Goal: Transaction & Acquisition: Purchase product/service

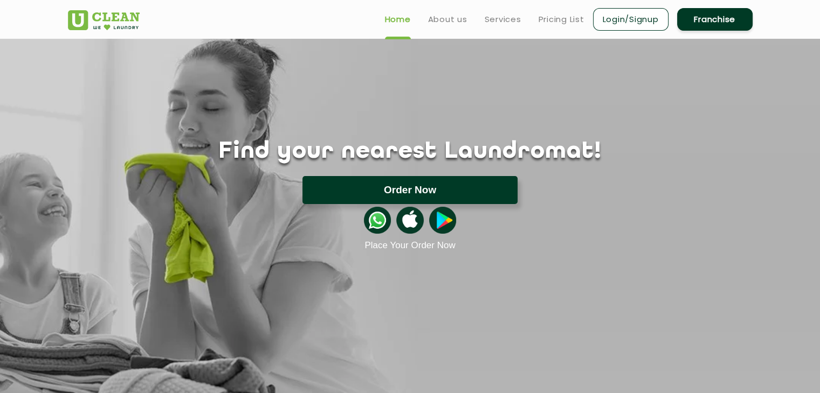
click at [432, 194] on button "Order Now" at bounding box center [409, 190] width 215 height 28
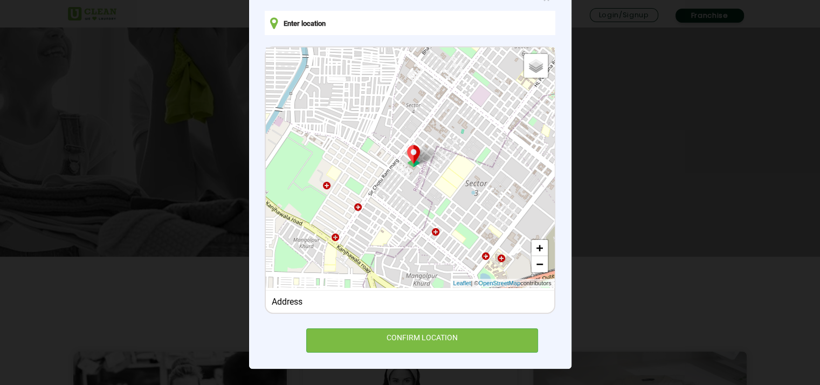
scroll to position [162, 0]
click at [302, 302] on div "Address" at bounding box center [410, 301] width 276 height 10
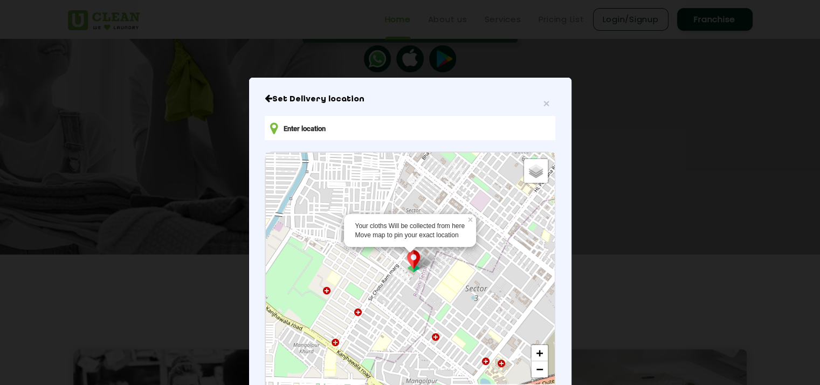
scroll to position [8, 0]
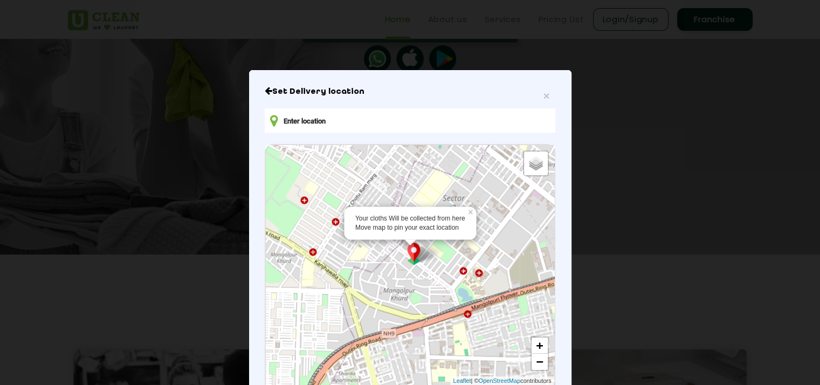
drag, startPoint x: 411, startPoint y: 265, endPoint x: 388, endPoint y: 181, distance: 87.0
click at [388, 181] on div "Your cloths Will be collected from here Move map to pin your exact location × D…" at bounding box center [410, 265] width 288 height 240
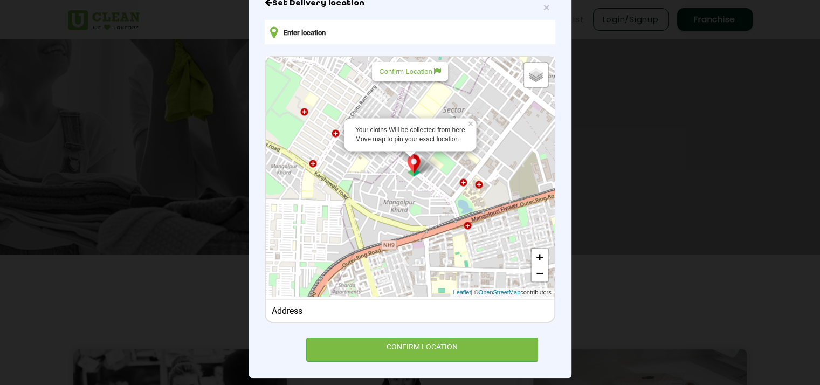
scroll to position [105, 0]
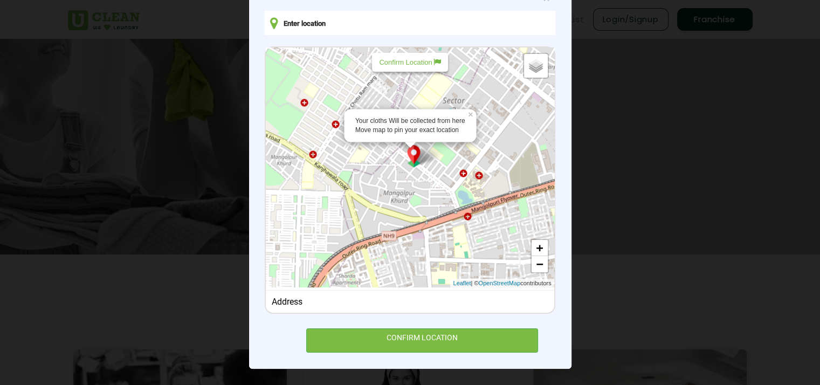
click at [317, 19] on input "text" at bounding box center [410, 23] width 290 height 24
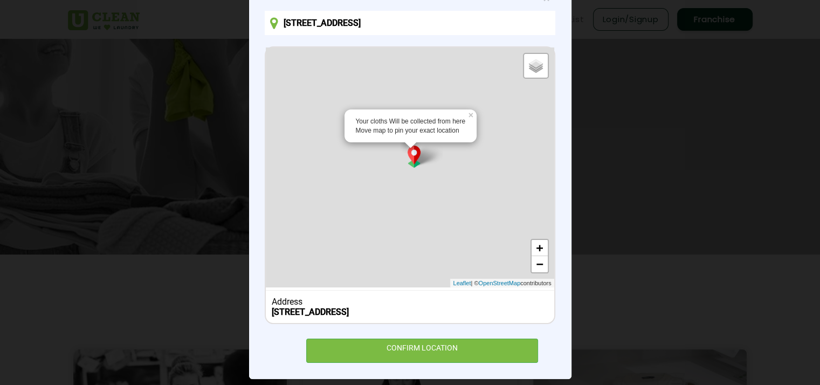
click at [289, 310] on b "E-1/3, Moti Jheel Colony, Aishbagh, Lucknow, Uttar Pradesh, India" at bounding box center [310, 312] width 77 height 10
click at [284, 311] on b "E-1/3, Moti Jheel Colony, Aishbagh, Lucknow, Uttar Pradesh, India" at bounding box center [310, 312] width 77 height 10
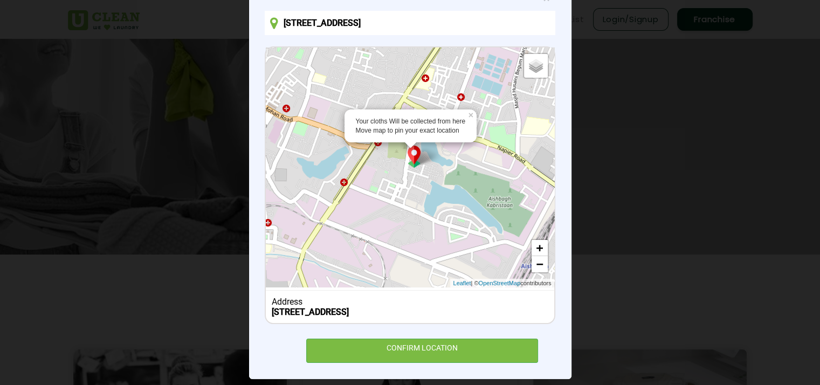
click at [295, 24] on input "E-1/3, Moti Jheel Colony, Aishbagh, Lucknow, Uttar Pradesh, India" at bounding box center [410, 23] width 290 height 24
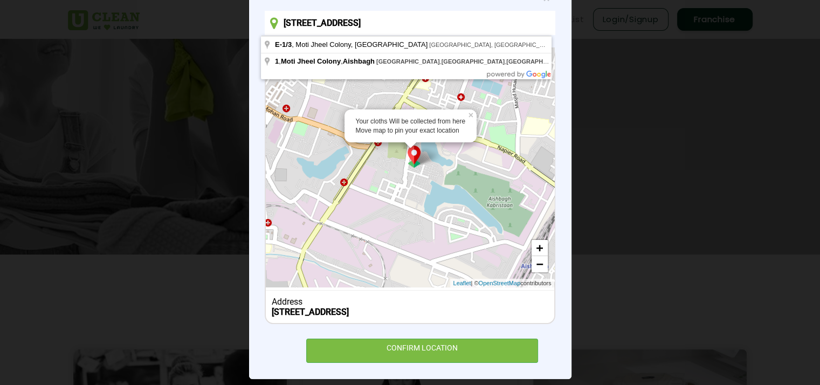
type input "E-1/194, Moti Jheel Colony, Aishbagh, Lucknow, Uttar Pradesh, India"
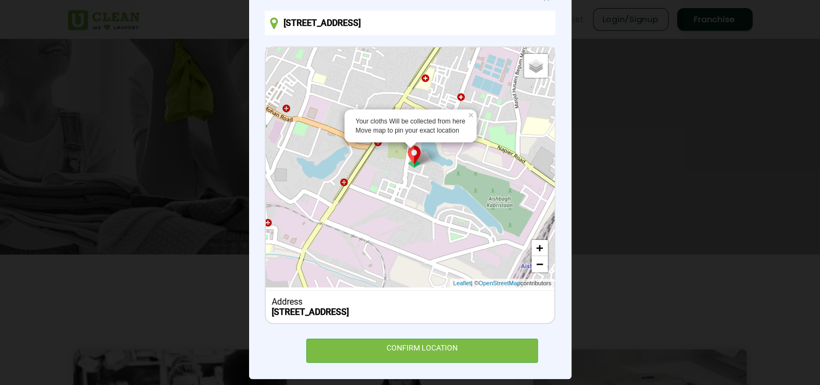
click at [565, 34] on div "× Set Delivery location E-1/194, Moti Jheel Colony, Aishbagh, Lucknow, Uttar Pr…" at bounding box center [410, 176] width 322 height 406
click at [551, 324] on div "× Set Delivery location E-1/194, Moti Jheel Colony, Aishbagh, Lucknow, Uttar Pr…" at bounding box center [410, 176] width 322 height 406
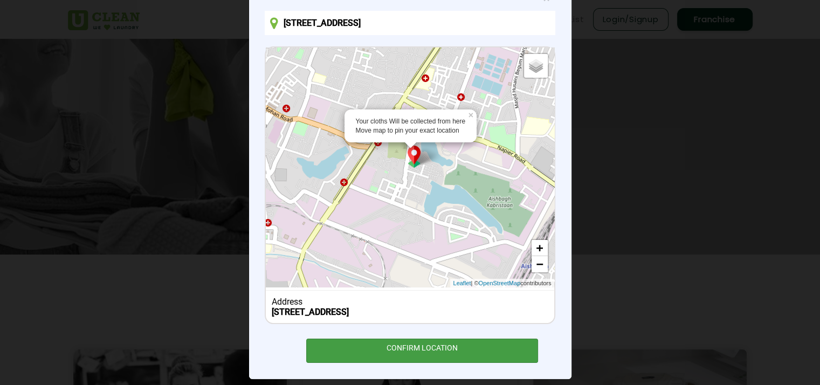
click at [434, 345] on div "CONFIRM LOCATION" at bounding box center [422, 350] width 232 height 24
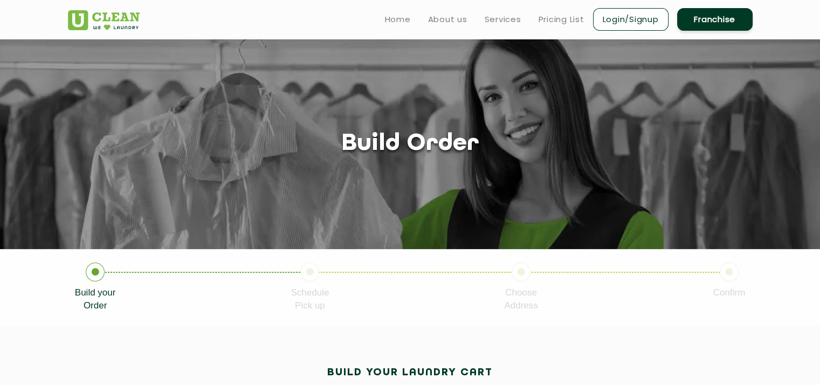
scroll to position [162, 0]
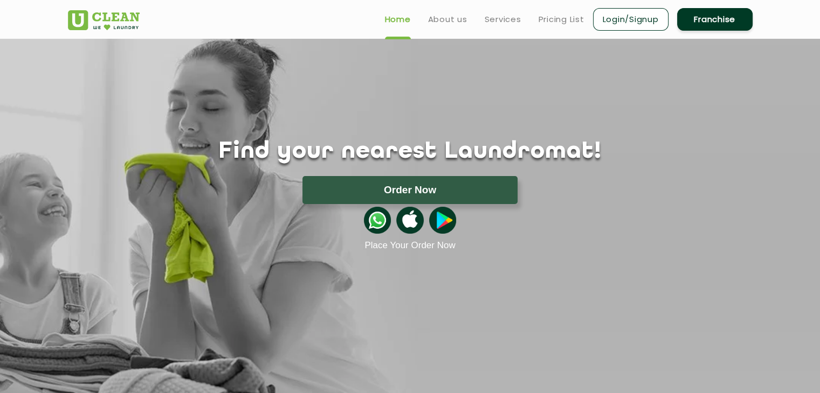
click at [410, 175] on div "Find your nearest Laundromat! Please select the location Order Now Place Your O…" at bounding box center [410, 194] width 700 height 113
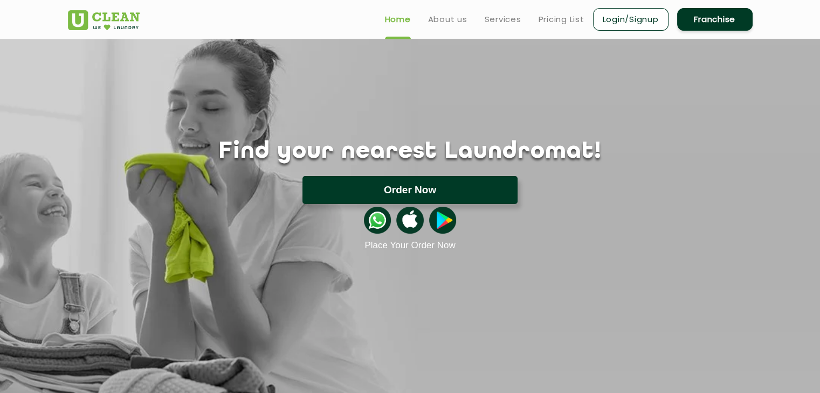
click at [410, 192] on button "Order Now" at bounding box center [409, 190] width 215 height 28
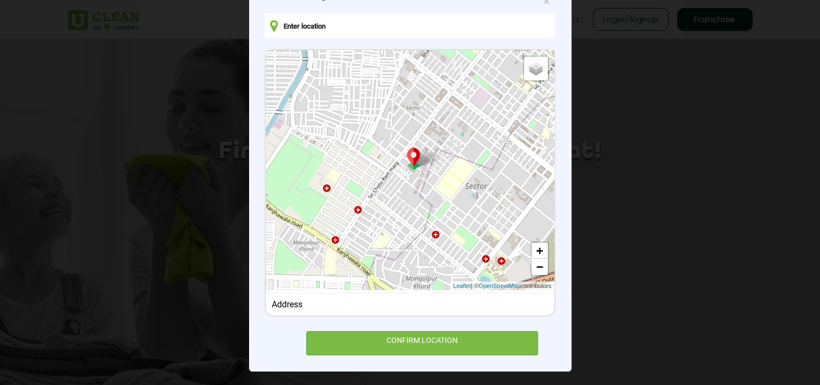
scroll to position [105, 0]
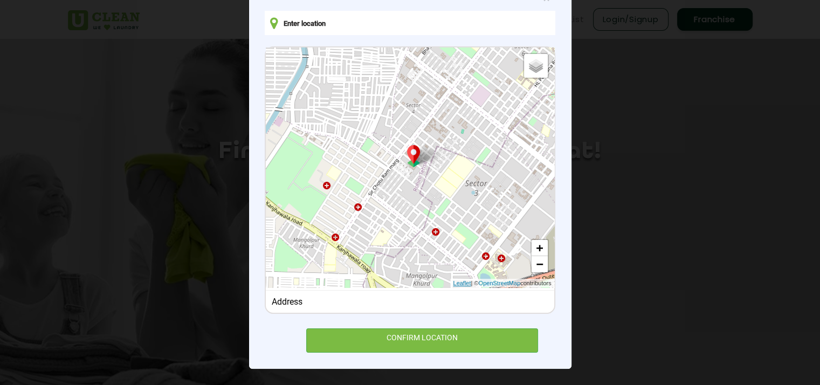
click at [453, 281] on link "Leaflet" at bounding box center [462, 283] width 18 height 9
